Goal: Task Accomplishment & Management: Use online tool/utility

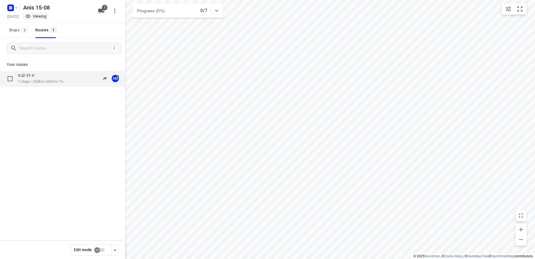
click at [54, 80] on p "7 stops • 262km • 6h41m • 7u" at bounding box center [40, 81] width 45 height 5
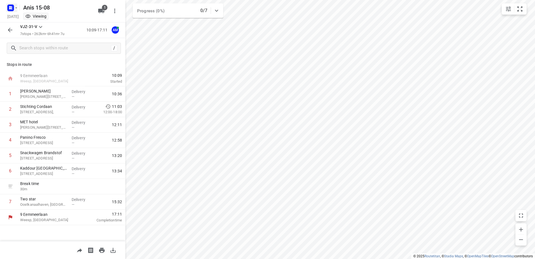
click at [11, 11] on rect "button" at bounding box center [10, 7] width 7 height 7
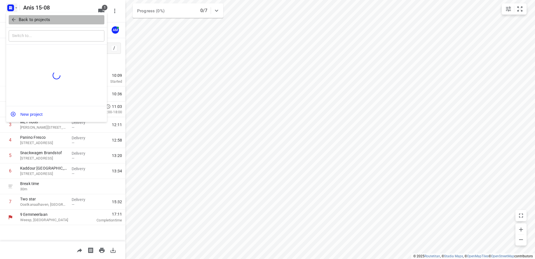
click at [36, 24] on button "Back to projects" at bounding box center [57, 19] width 96 height 9
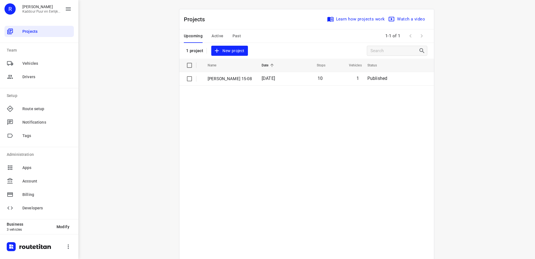
click at [324, 134] on table "Name Date Stops Vehicles Status [PERSON_NAME] 15-08 [DATE] 10 1 Published" at bounding box center [306, 173] width 255 height 228
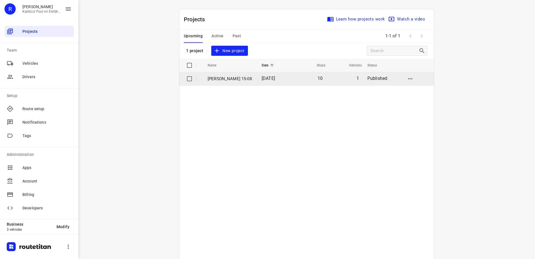
click at [228, 78] on p "[PERSON_NAME] 15-08" at bounding box center [231, 79] width 46 height 6
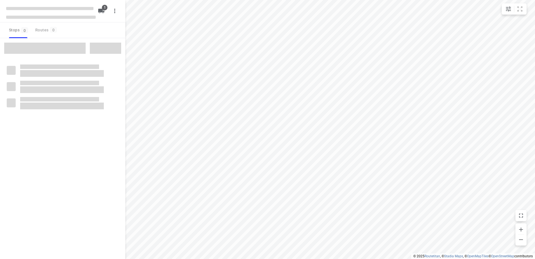
type input "distance"
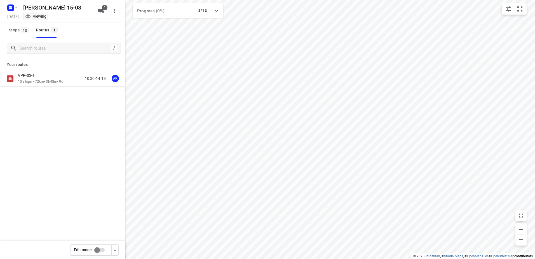
click at [40, 76] on div "VPR-03-T" at bounding box center [40, 76] width 45 height 6
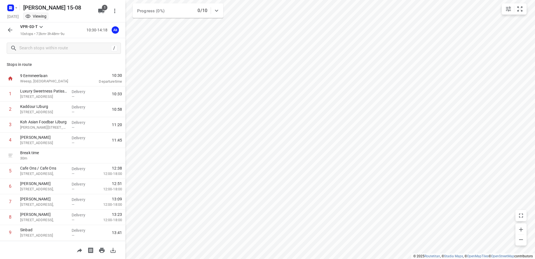
click at [4, 25] on div at bounding box center [9, 29] width 11 height 11
click at [9, 29] on icon "button" at bounding box center [10, 30] width 7 height 7
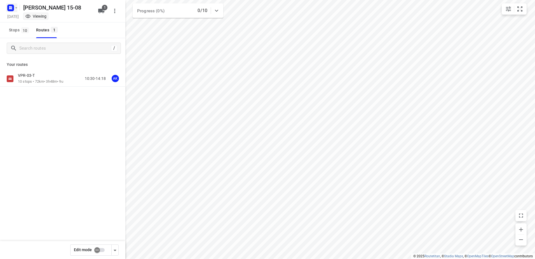
click at [12, 6] on rect "button" at bounding box center [10, 7] width 7 height 7
click at [38, 21] on p "Back to projects" at bounding box center [34, 20] width 31 height 6
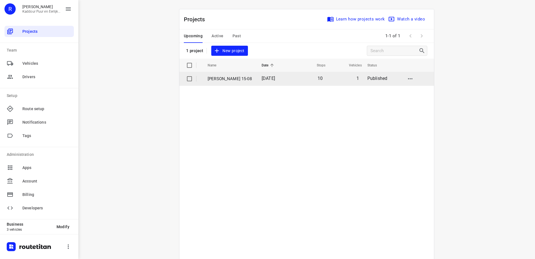
click at [227, 79] on p "[PERSON_NAME] 15-08" at bounding box center [231, 79] width 46 height 6
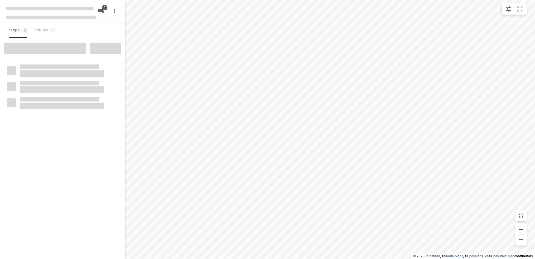
type input "distance"
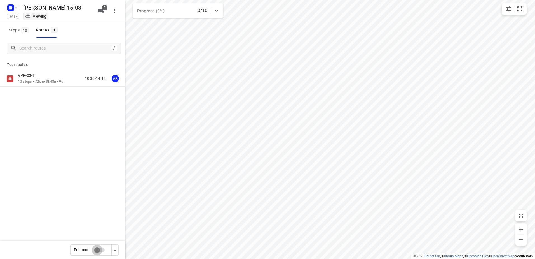
click at [94, 249] on input "checkbox" at bounding box center [97, 249] width 32 height 11
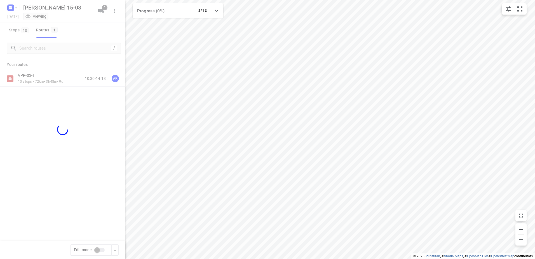
checkbox input "true"
click at [38, 5] on div at bounding box center [62, 129] width 125 height 259
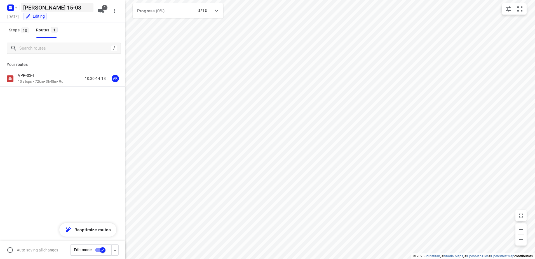
click at [39, 6] on h5 "[PERSON_NAME] 15-08" at bounding box center [57, 7] width 73 height 9
drag, startPoint x: 39, startPoint y: 6, endPoint x: -1, endPoint y: 7, distance: 40.6
click at [0, 7] on html "i © 2025 Routetitan , © Stadia Maps , © OpenMapTiles © OpenStreetMap contributo…" at bounding box center [267, 129] width 535 height 259
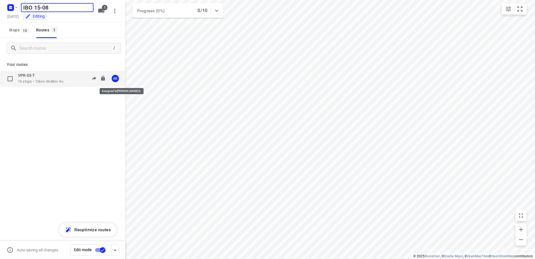
type input "IBO 15-08"
click at [114, 80] on div "AK" at bounding box center [115, 78] width 7 height 7
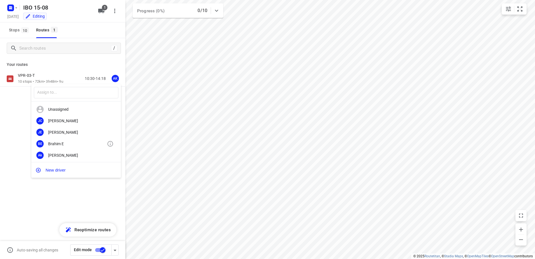
click at [70, 143] on div "Brahim E" at bounding box center [77, 143] width 59 height 4
click at [102, 250] on input "checkbox" at bounding box center [103, 249] width 32 height 11
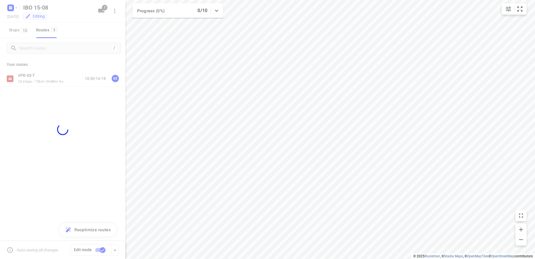
checkbox input "false"
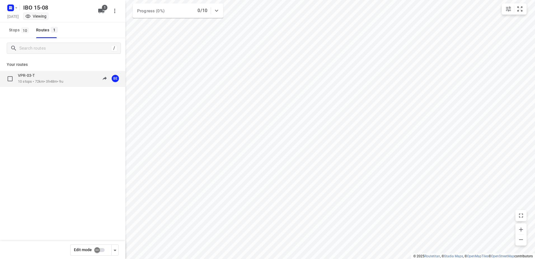
click at [46, 83] on p "10 stops • 72km • 3h48m • 9u" at bounding box center [40, 81] width 45 height 5
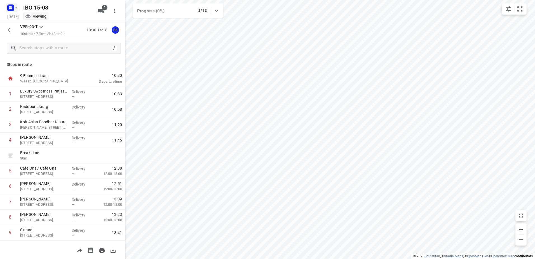
click at [9, 11] on rect "button" at bounding box center [10, 7] width 7 height 7
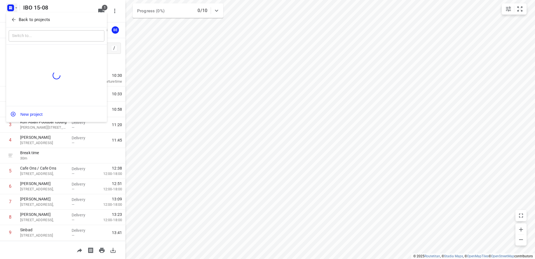
click at [20, 19] on p "Back to projects" at bounding box center [34, 20] width 31 height 6
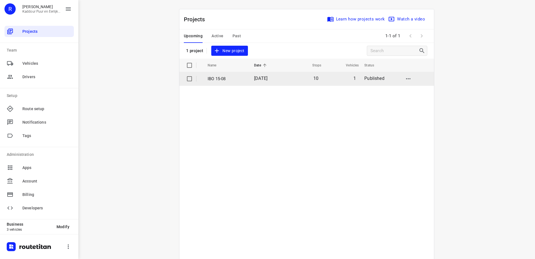
click at [304, 84] on td "10" at bounding box center [304, 78] width 36 height 13
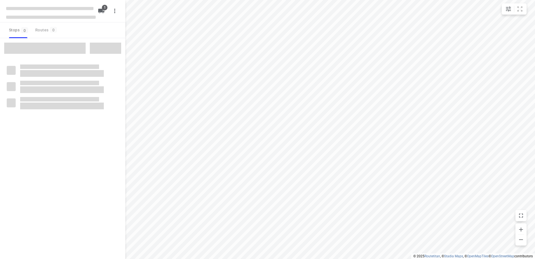
type input "distance"
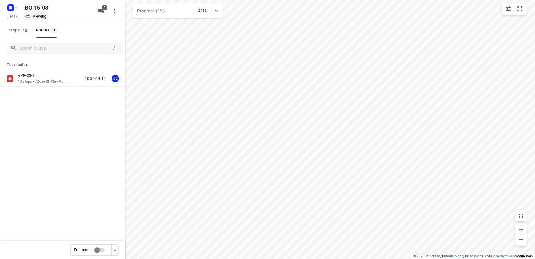
click at [56, 81] on p "10 stops • 72km • 3h48m • 9u" at bounding box center [40, 81] width 45 height 5
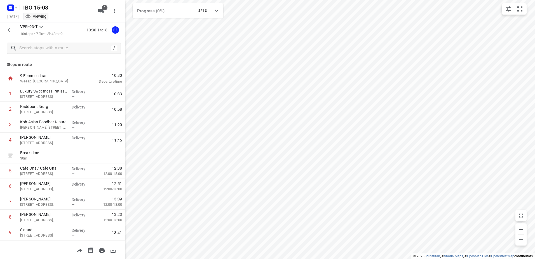
click at [7, 31] on icon "button" at bounding box center [10, 30] width 7 height 7
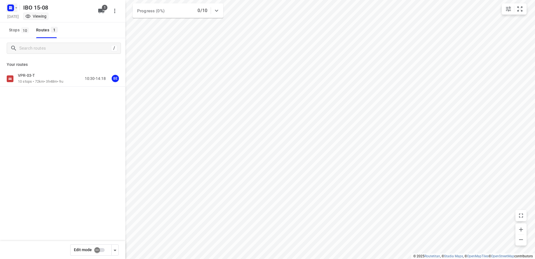
click at [9, 8] on icon "button" at bounding box center [9, 8] width 1 height 1
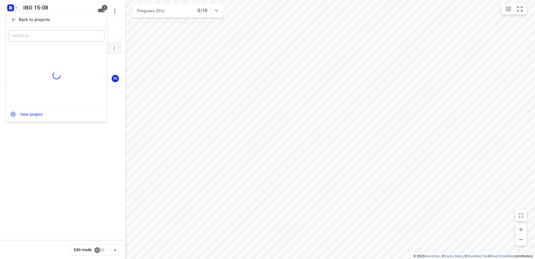
click at [49, 24] on button "Back to projects" at bounding box center [57, 19] width 96 height 9
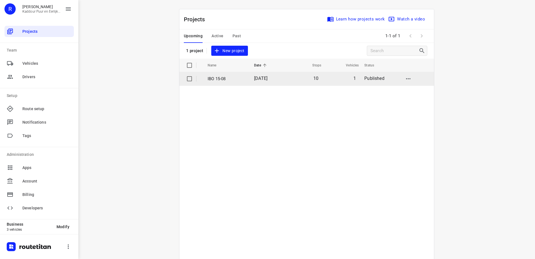
click at [237, 79] on p "IBO 15-08" at bounding box center [227, 79] width 38 height 6
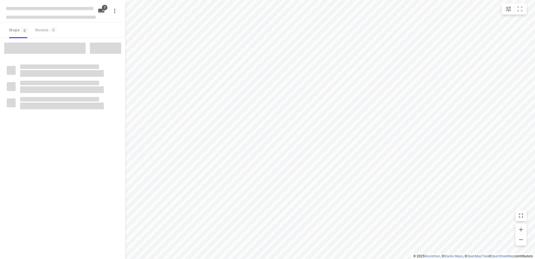
type input "distance"
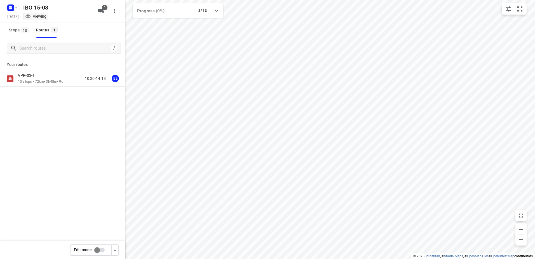
click at [43, 74] on div "VPR-03-T" at bounding box center [40, 76] width 45 height 6
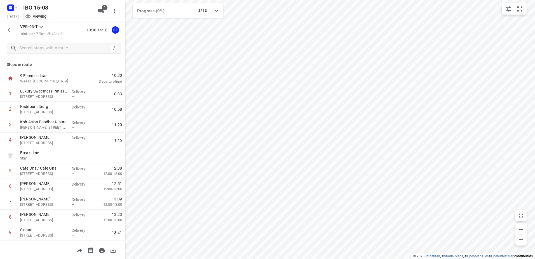
click at [10, 32] on icon "button" at bounding box center [10, 30] width 7 height 7
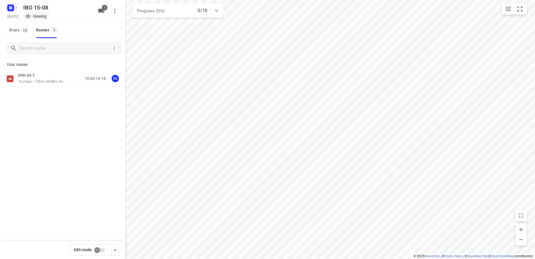
click at [12, 10] on rect "button" at bounding box center [10, 7] width 7 height 7
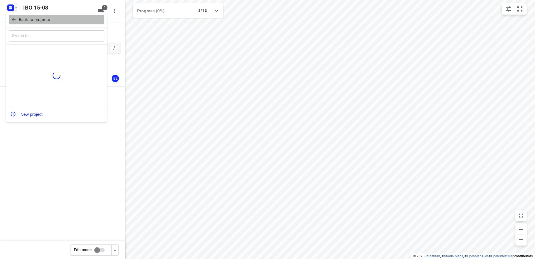
click at [26, 24] on button "Back to projects" at bounding box center [57, 19] width 96 height 9
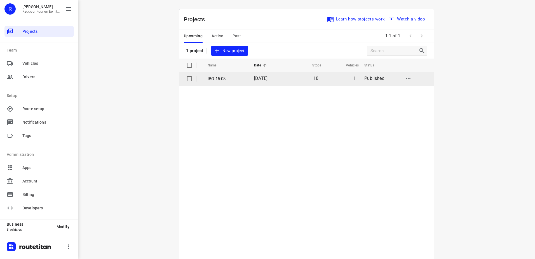
click at [228, 79] on p "IBO 15-08" at bounding box center [227, 79] width 38 height 6
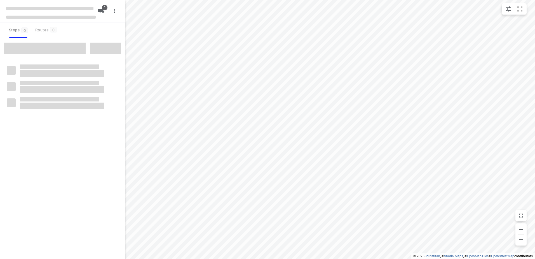
type input "distance"
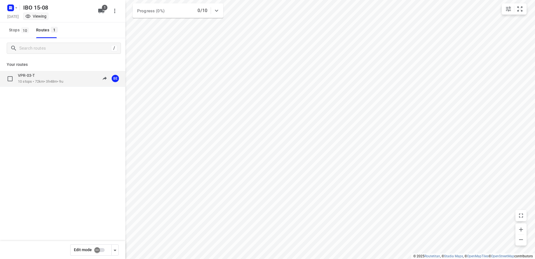
click at [36, 83] on p "10 stops • 72km • 3h48m • 9u" at bounding box center [40, 81] width 45 height 5
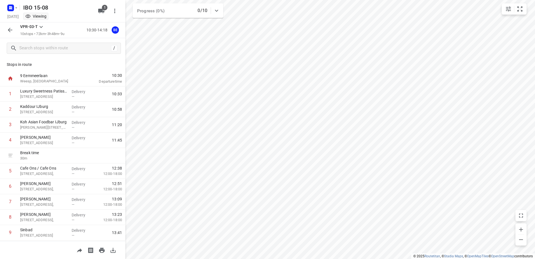
click at [10, 29] on icon "button" at bounding box center [10, 30] width 4 height 4
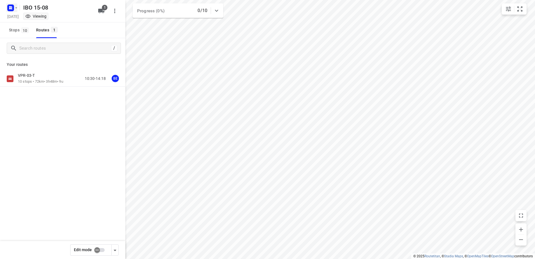
click at [7, 8] on icon "button" at bounding box center [10, 7] width 9 height 9
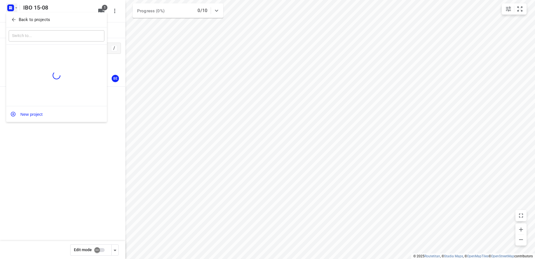
click at [33, 19] on p "Back to projects" at bounding box center [34, 20] width 31 height 6
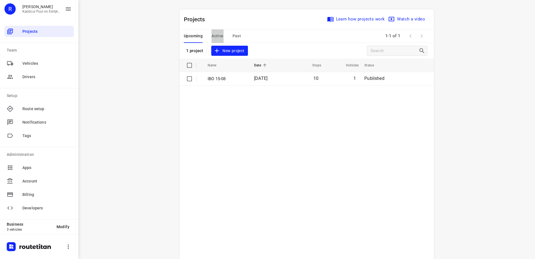
click at [217, 38] on span "Active" at bounding box center [218, 35] width 12 height 7
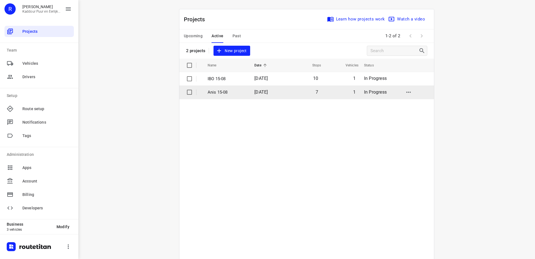
click at [233, 90] on p "Anis 15-08" at bounding box center [227, 92] width 38 height 6
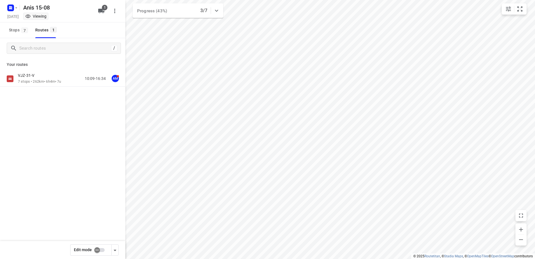
click at [48, 80] on p "7 stops • 262km • 6h4m • 7u" at bounding box center [39, 81] width 43 height 5
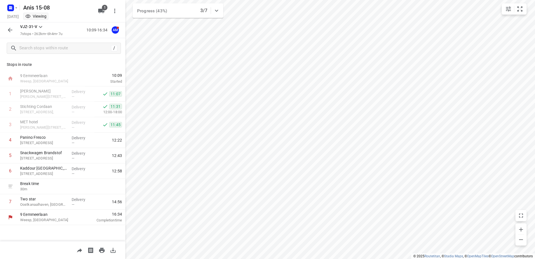
click at [12, 12] on div "Anis 15-08 [DATE] Viewing" at bounding box center [51, 11] width 90 height 20
click at [12, 10] on rect "button" at bounding box center [10, 7] width 7 height 7
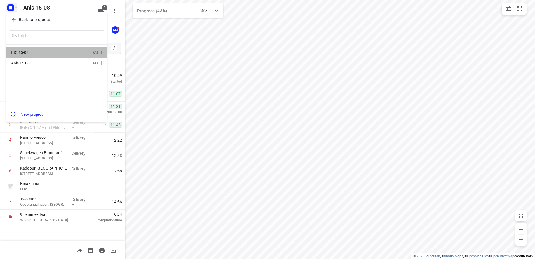
click at [50, 55] on div "IBO 15-08" at bounding box center [50, 52] width 79 height 7
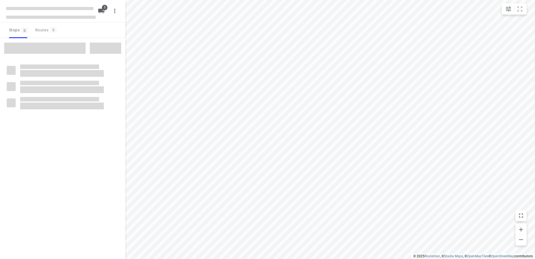
type input "distance"
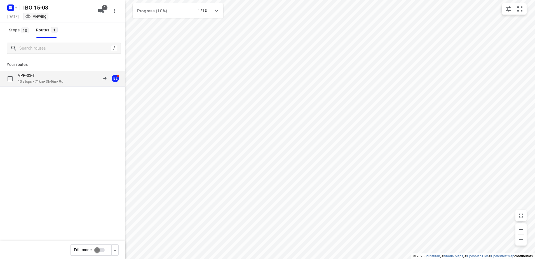
click at [52, 74] on div "VPR-03-T" at bounding box center [40, 76] width 45 height 6
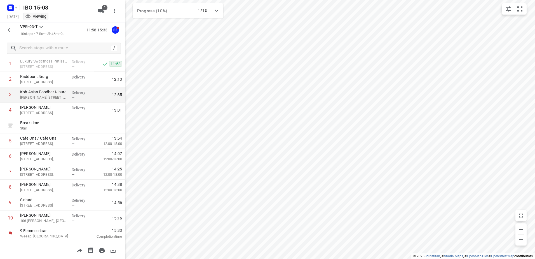
scroll to position [30, 0]
